Goal: Contribute content: Add original content to the website for others to see

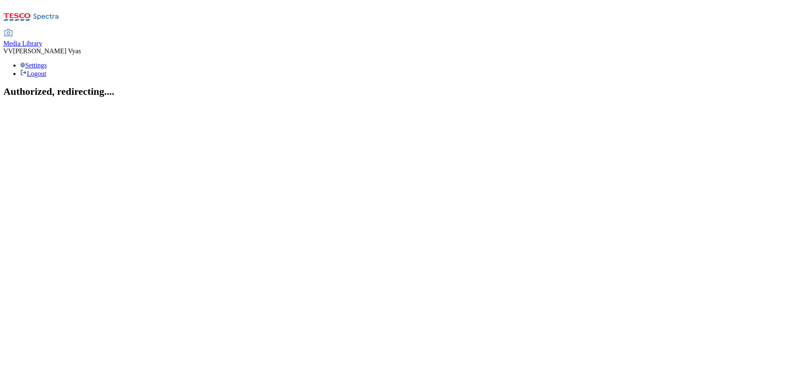
click at [42, 40] on span "Media Library" at bounding box center [22, 43] width 39 height 7
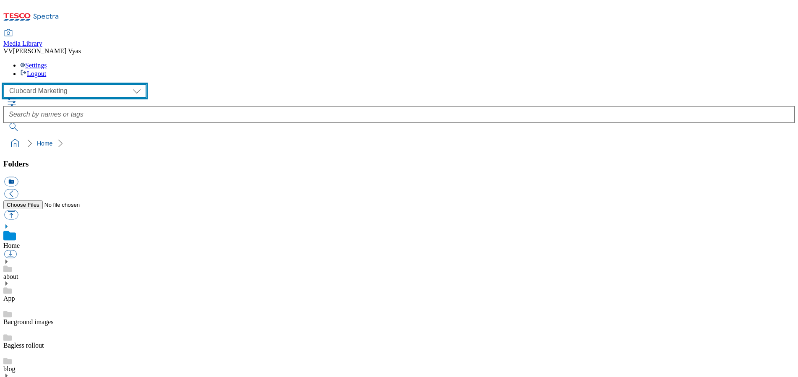
scroll to position [0, 0]
select select "flare-ghs-mktg"
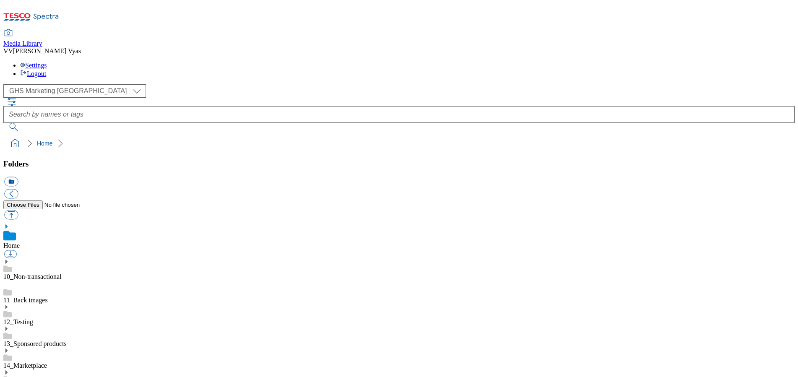
scroll to position [269, 0]
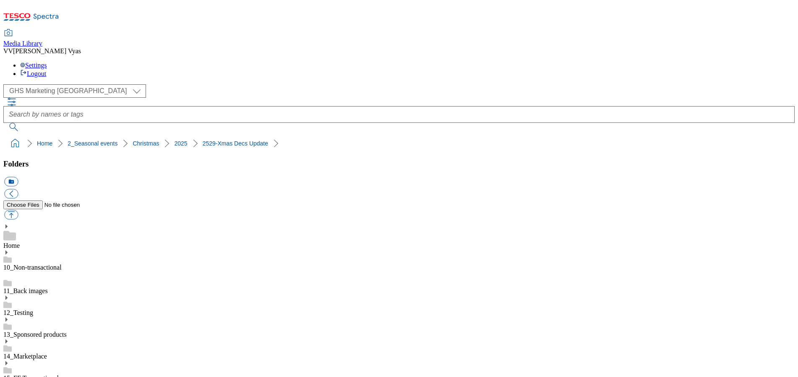
scroll to position [270, 0]
click at [18, 210] on button "button" at bounding box center [11, 215] width 14 height 10
type input "C:\fakepath\2529-WF-460591-Xmas Decs-Search-Xmas Tree.jpg"
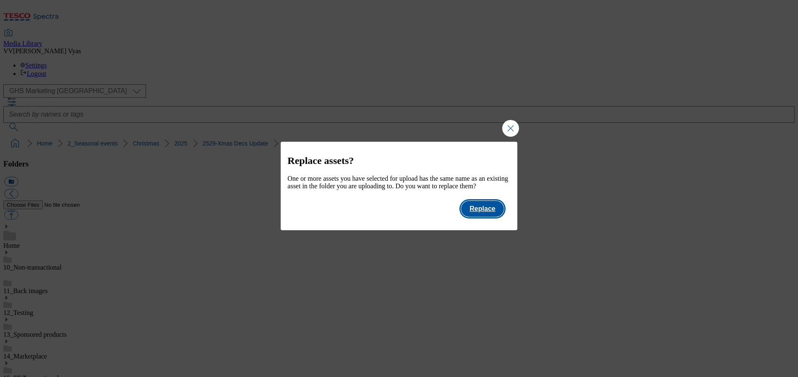
click at [480, 217] on button "Replace" at bounding box center [482, 209] width 42 height 16
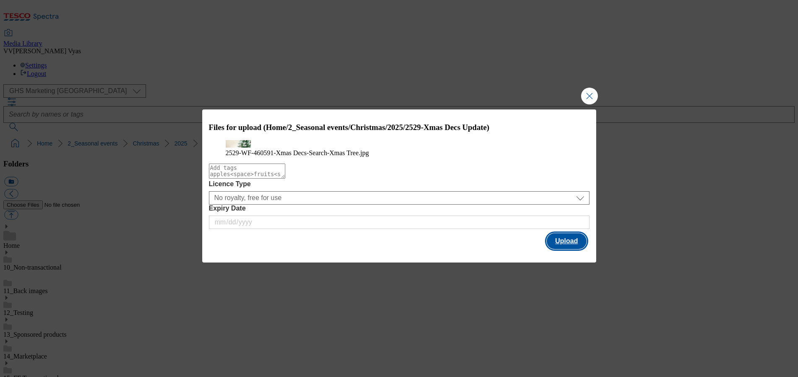
click at [564, 249] on button "Upload" at bounding box center [565, 241] width 39 height 16
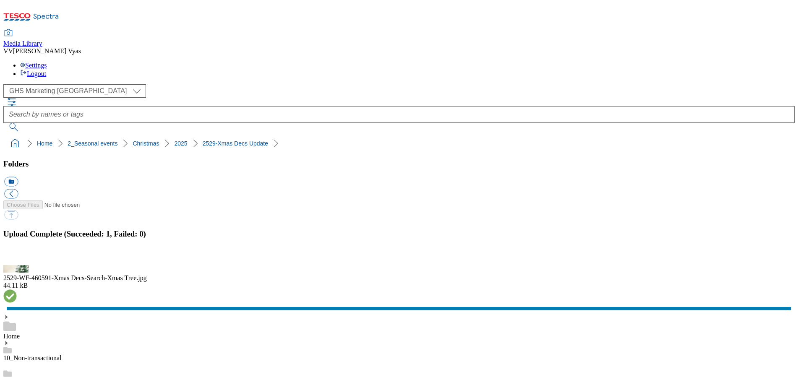
click at [17, 256] on button "button" at bounding box center [10, 260] width 13 height 8
